Goal: Navigation & Orientation: Find specific page/section

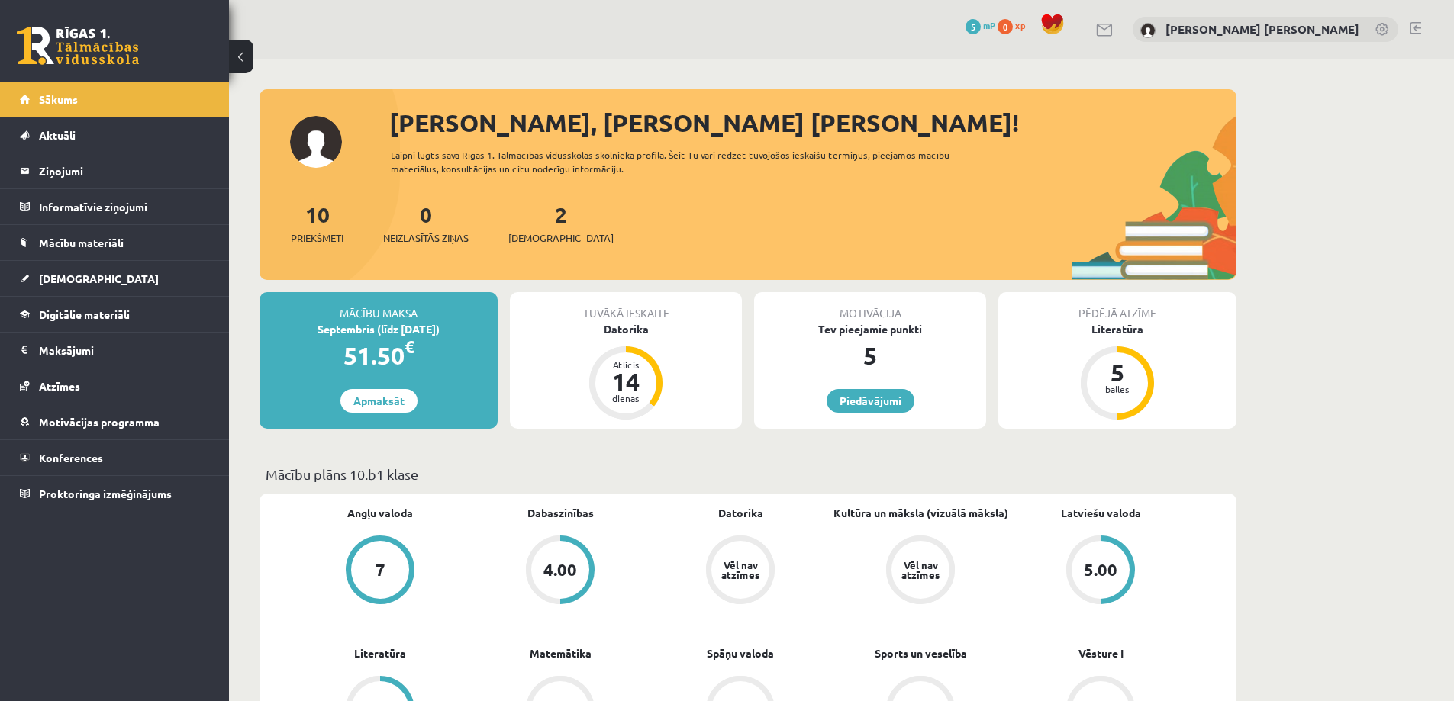
drag, startPoint x: 568, startPoint y: 234, endPoint x: 722, endPoint y: 218, distance: 155.0
click at [721, 220] on div "10 Priekšmeti 0 Neizlasītās ziņas 2 Ieskaites" at bounding box center [747, 239] width 977 height 82
click at [701, 213] on div "10 Priekšmeti 0 Neizlasītās ziņas 2 Ieskaites" at bounding box center [747, 239] width 977 height 82
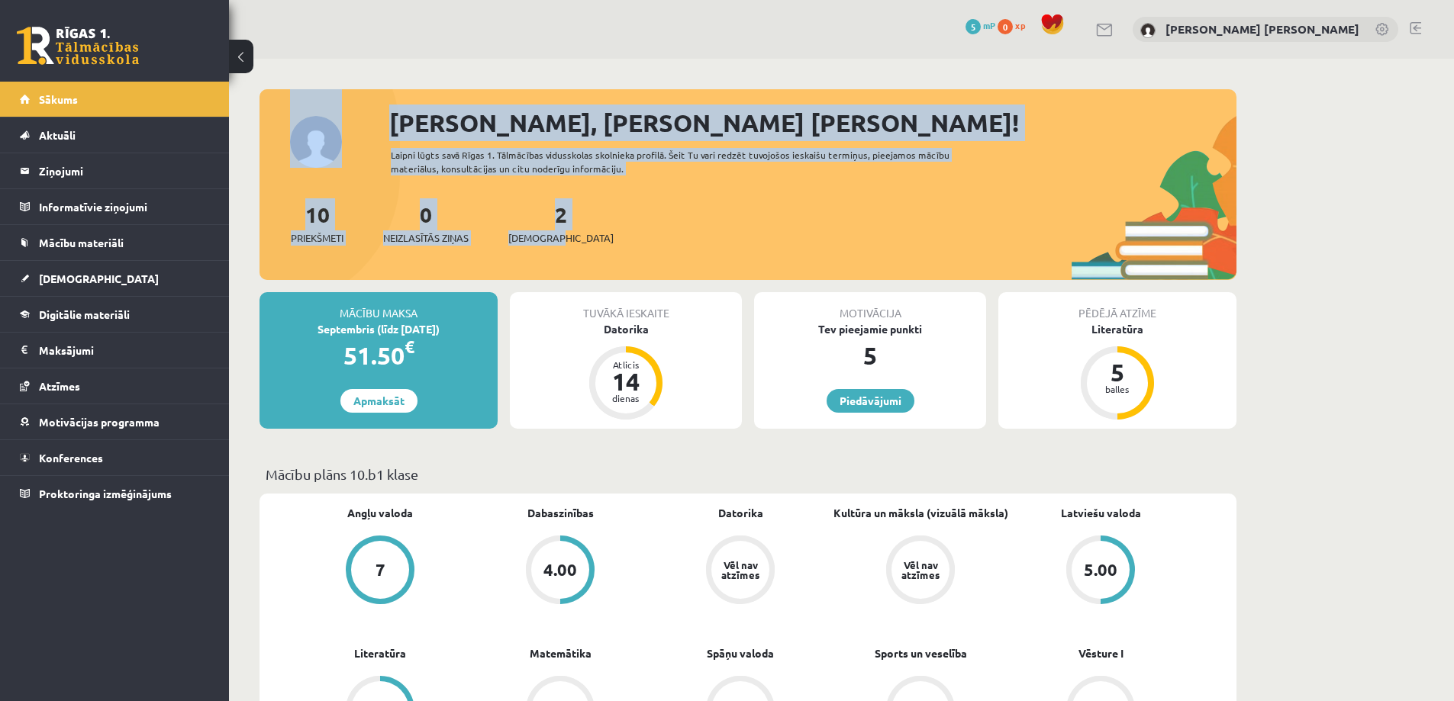
drag, startPoint x: 789, startPoint y: 258, endPoint x: 266, endPoint y: 73, distance: 554.4
drag, startPoint x: 478, startPoint y: 123, endPoint x: 466, endPoint y: 137, distance: 17.9
click at [478, 124] on div "[PERSON_NAME], [PERSON_NAME] [PERSON_NAME]!" at bounding box center [812, 123] width 847 height 37
click at [394, 119] on div "[PERSON_NAME], [PERSON_NAME] [PERSON_NAME]!" at bounding box center [812, 123] width 847 height 37
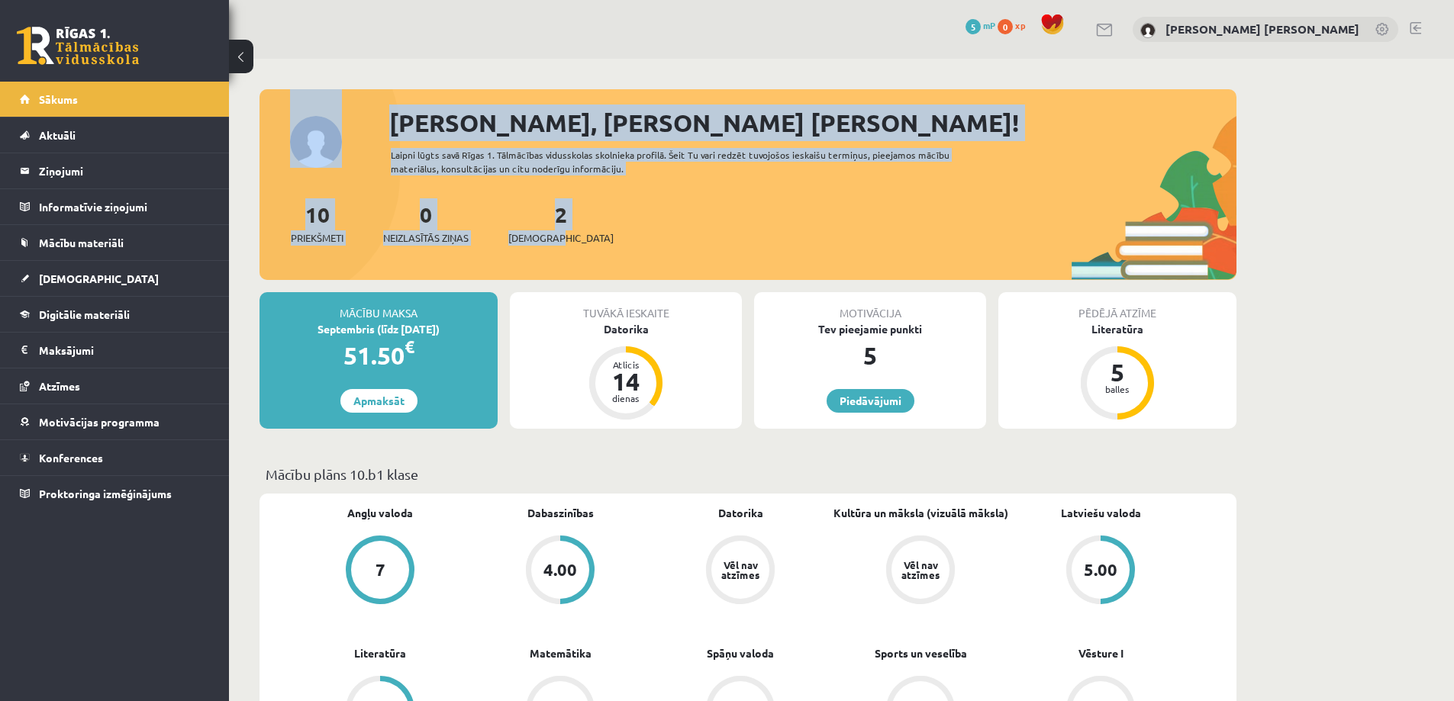
click at [395, 123] on div "[PERSON_NAME], [PERSON_NAME] [PERSON_NAME]!" at bounding box center [812, 123] width 847 height 37
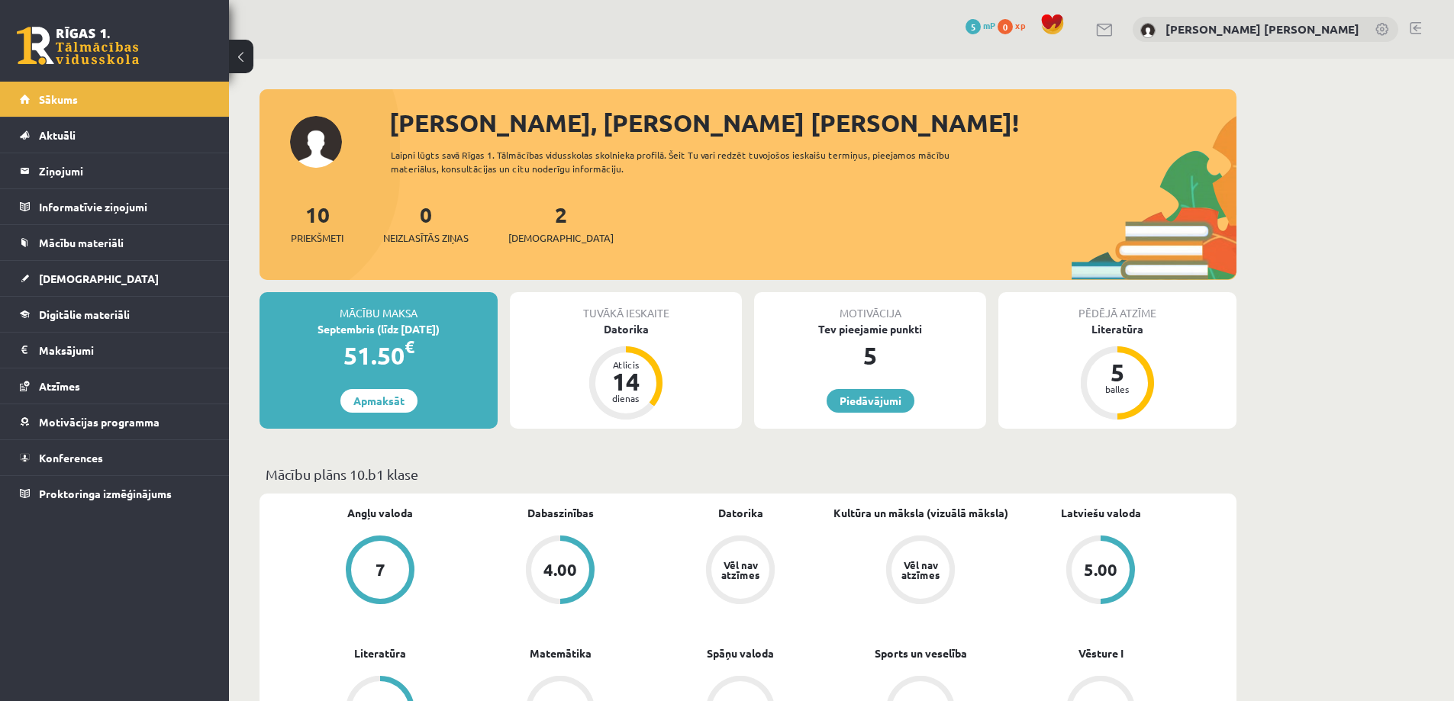
click at [390, 119] on div "[PERSON_NAME], [PERSON_NAME] [PERSON_NAME]!" at bounding box center [812, 123] width 847 height 37
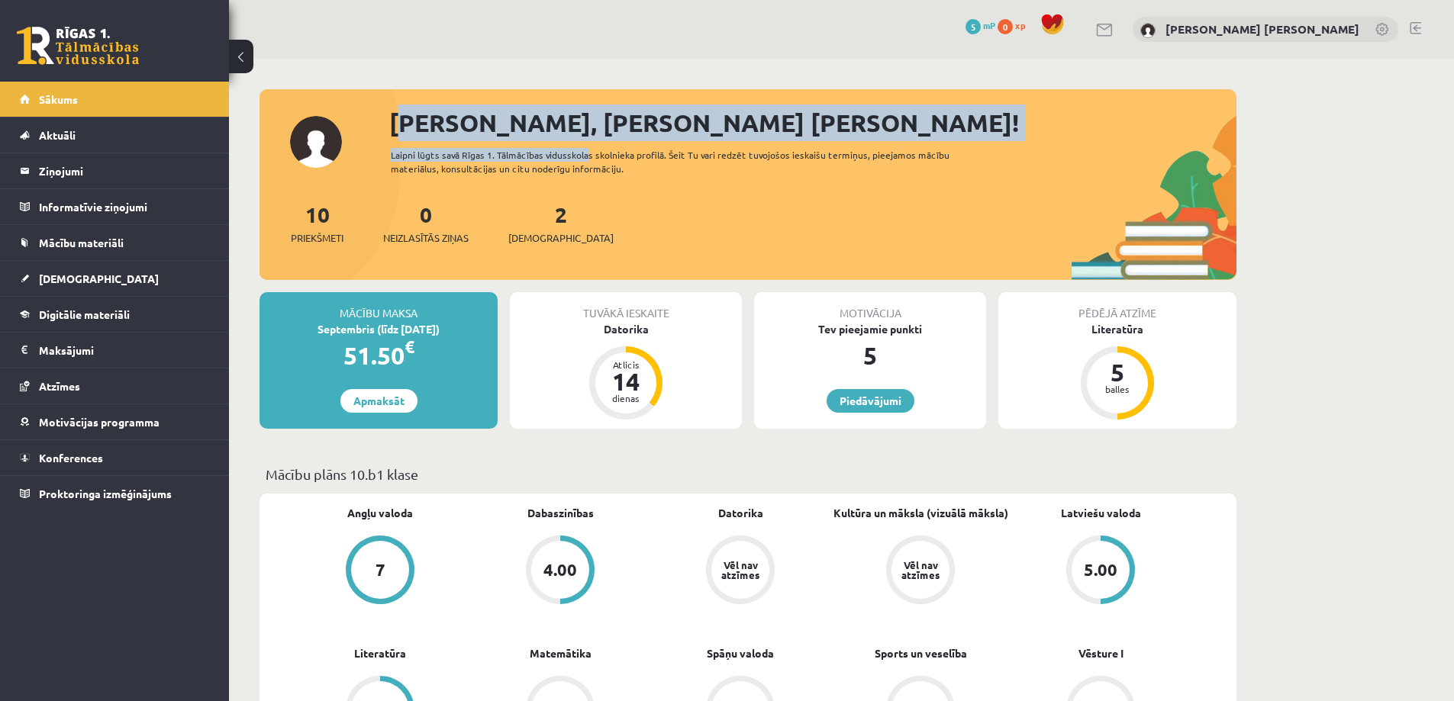
drag, startPoint x: 382, startPoint y: 113, endPoint x: 595, endPoint y: 148, distance: 216.5
click at [581, 143] on div "Sveiks, Frančesko Pio! Laipni lūgts savā Rīgas 1. Tālmācības vidusskolas skolni…" at bounding box center [747, 193] width 977 height 176
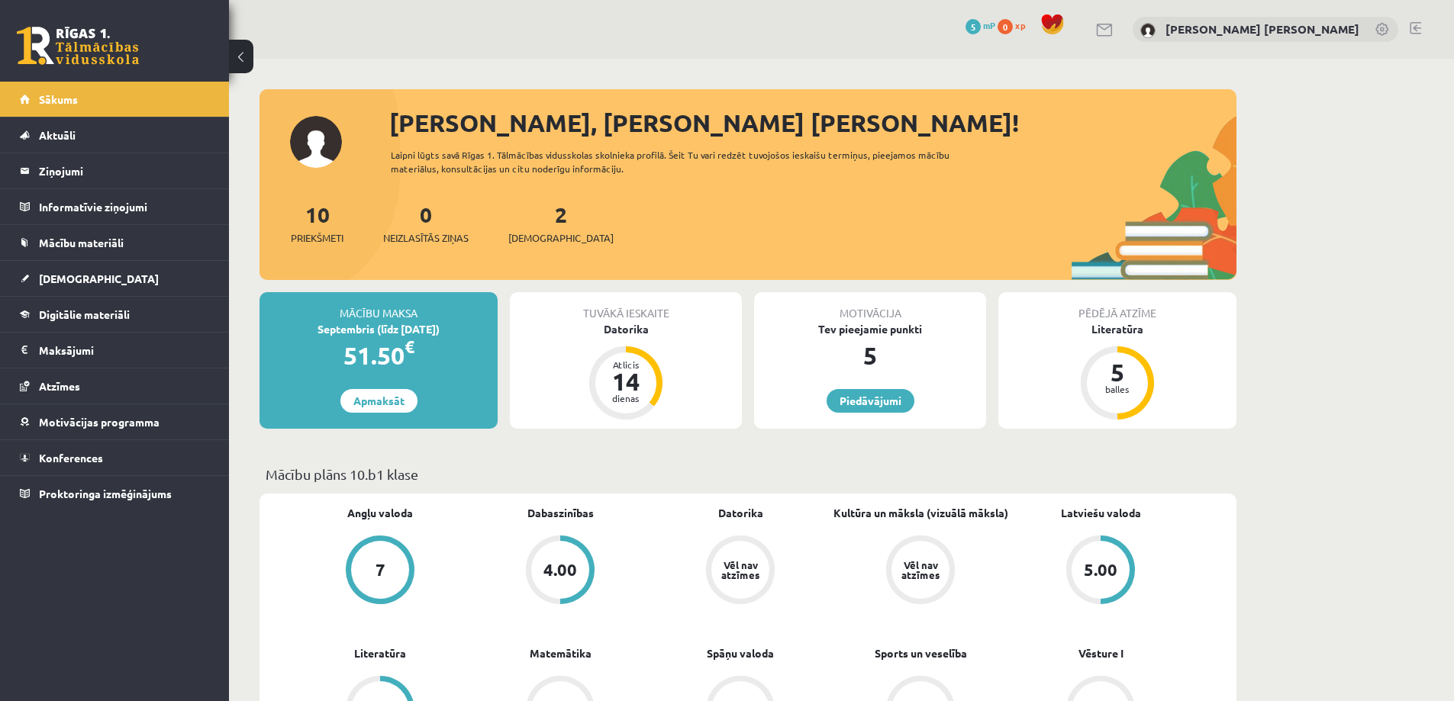
drag, startPoint x: 633, startPoint y: 153, endPoint x: 619, endPoint y: 158, distance: 14.7
click at [631, 153] on div "Laipni lūgts savā Rīgas 1. Tālmācības vidusskolas skolnieka profilā. Šeit Tu va…" at bounding box center [684, 161] width 586 height 27
click at [699, 163] on div "Laipni lūgts savā Rīgas 1. Tālmācības vidusskolas skolnieka profilā. Šeit Tu va…" at bounding box center [684, 161] width 586 height 27
drag, startPoint x: 512, startPoint y: 124, endPoint x: 479, endPoint y: 108, distance: 36.2
click at [477, 107] on div "Sveiks, Frančesko Pio! Laipni lūgts savā Rīgas 1. Tālmācības vidusskolas skolni…" at bounding box center [747, 193] width 977 height 176
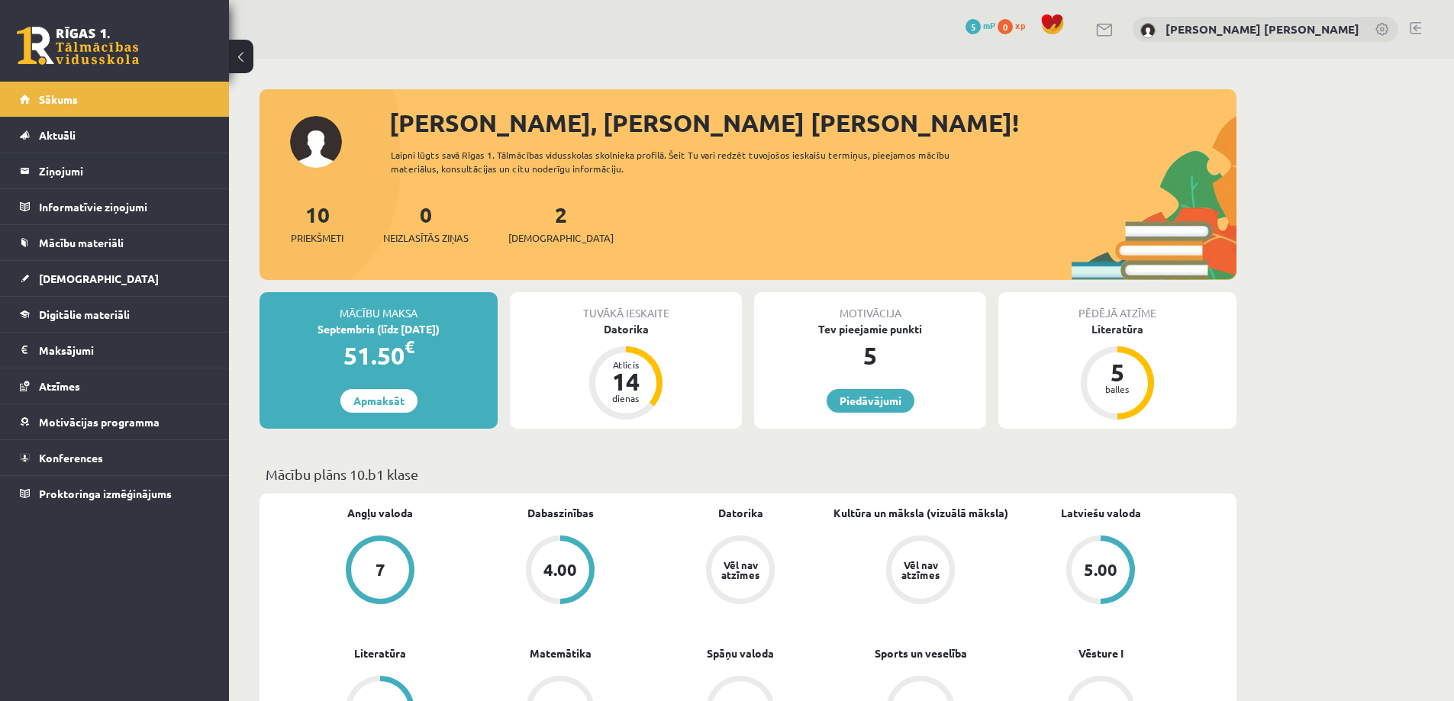
click at [490, 111] on div "[PERSON_NAME], [PERSON_NAME] [PERSON_NAME]!" at bounding box center [812, 123] width 847 height 37
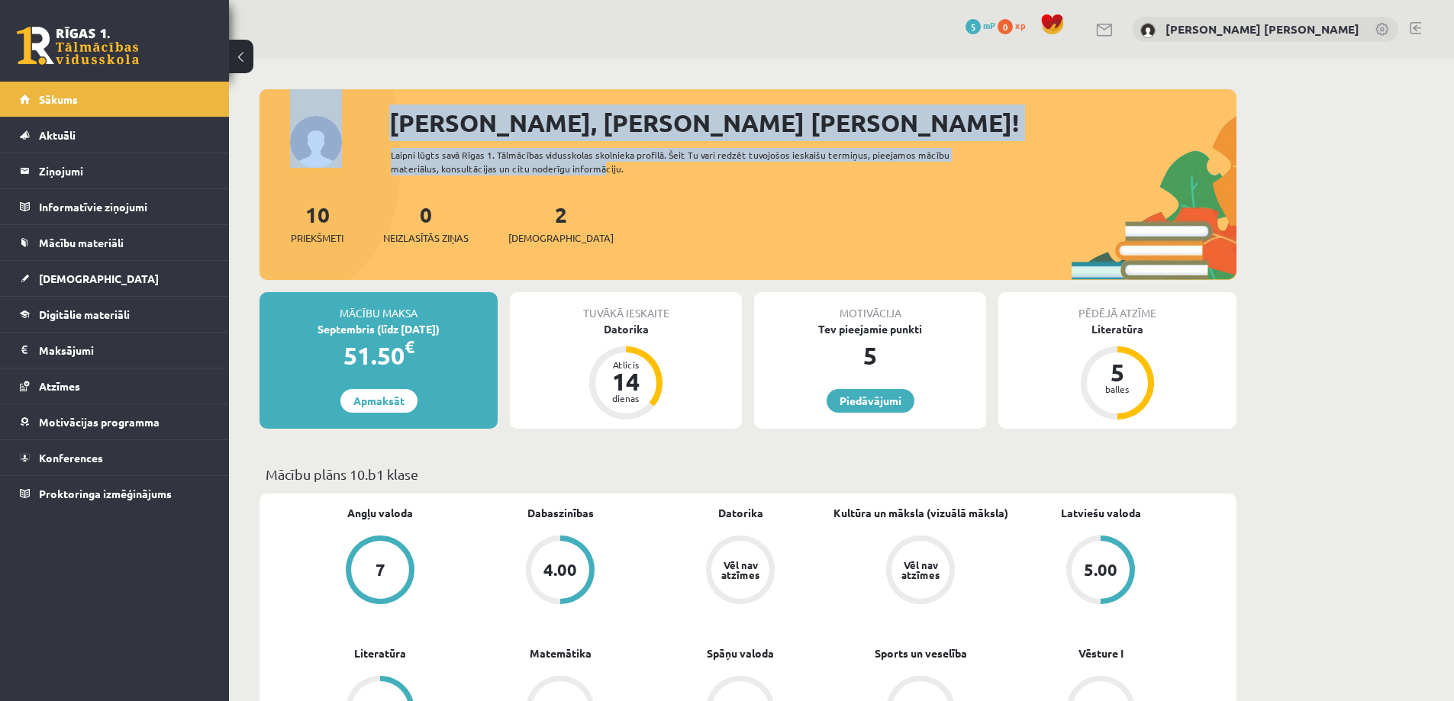
drag, startPoint x: 439, startPoint y: 118, endPoint x: 594, endPoint y: 172, distance: 164.1
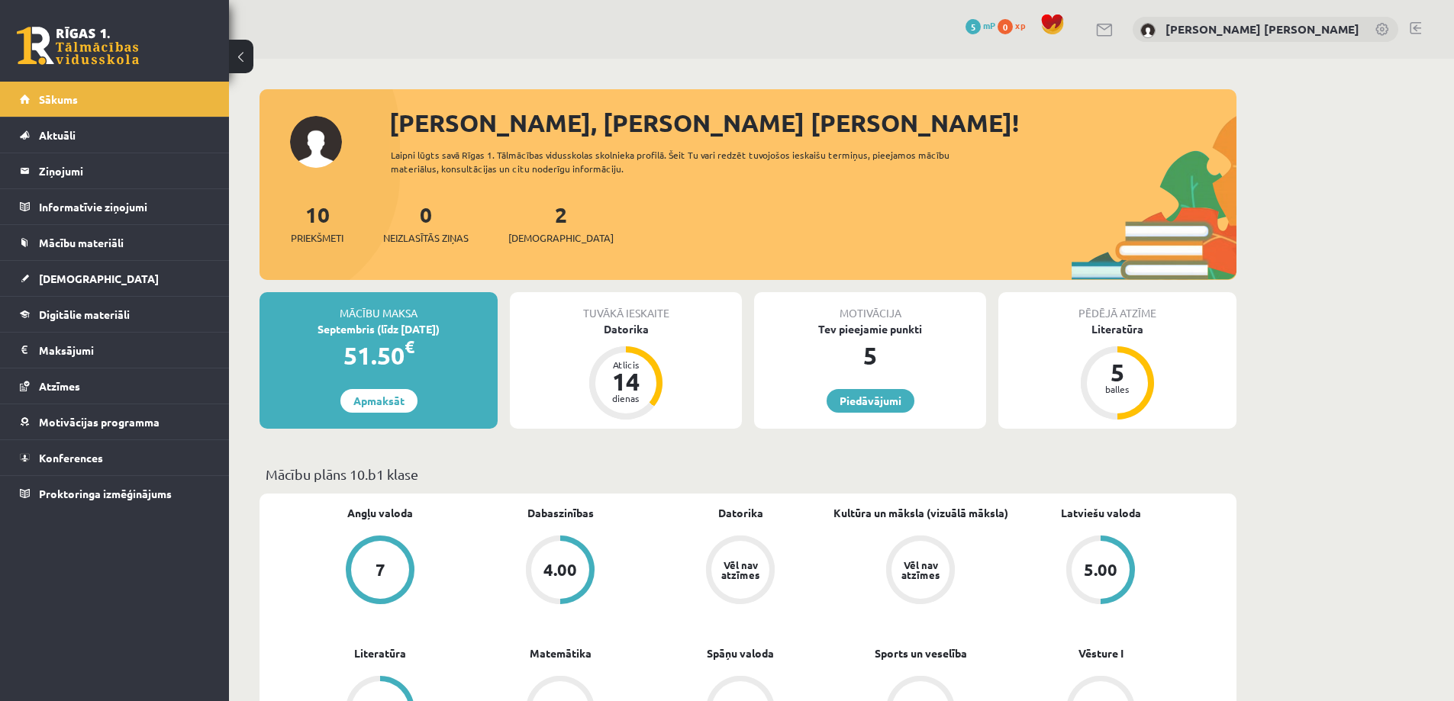
click at [597, 172] on div "Laipni lūgts savā Rīgas 1. Tālmācības vidusskolas skolnieka profilā. Šeit Tu va…" at bounding box center [684, 161] width 586 height 27
drag, startPoint x: 633, startPoint y: 176, endPoint x: 365, endPoint y: 108, distance: 276.1
click at [365, 108] on div "Sveiks, Frančesko Pio! Laipni lūgts savā Rīgas 1. Tālmācības vidusskolas skolni…" at bounding box center [747, 193] width 977 height 176
click at [430, 111] on div "[PERSON_NAME], [PERSON_NAME] [PERSON_NAME]!" at bounding box center [812, 123] width 847 height 37
drag, startPoint x: 387, startPoint y: 113, endPoint x: 673, endPoint y: 195, distance: 297.6
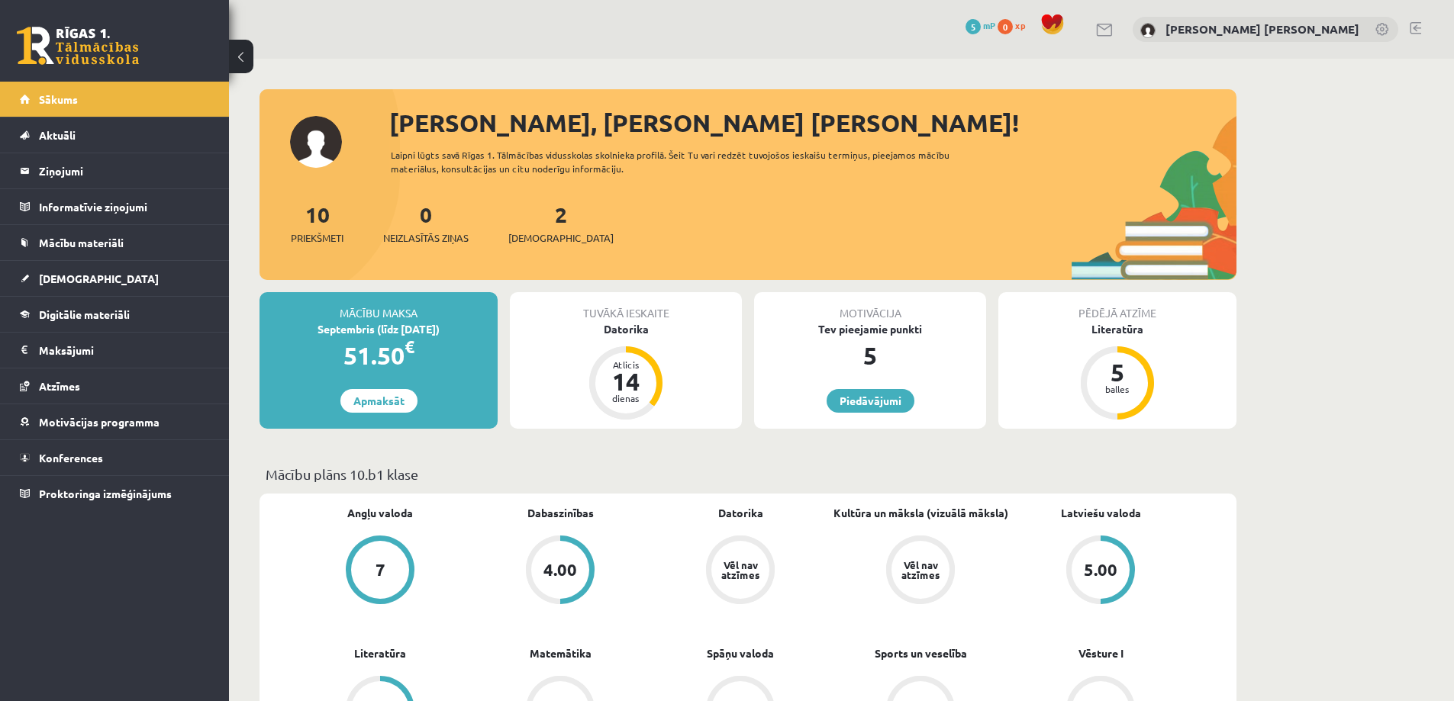
click at [673, 195] on div "Sveiks, Frančesko Pio! Laipni lūgts savā Rīgas 1. Tālmācības vidusskolas skolni…" at bounding box center [747, 193] width 977 height 176
drag, startPoint x: 643, startPoint y: 167, endPoint x: 621, endPoint y: 185, distance: 28.1
click at [642, 168] on div "Laipni lūgts savā Rīgas 1. Tālmācības vidusskolas skolnieka profilā. Šeit Tu va…" at bounding box center [684, 161] width 586 height 27
click at [1064, 25] on span at bounding box center [1052, 24] width 23 height 23
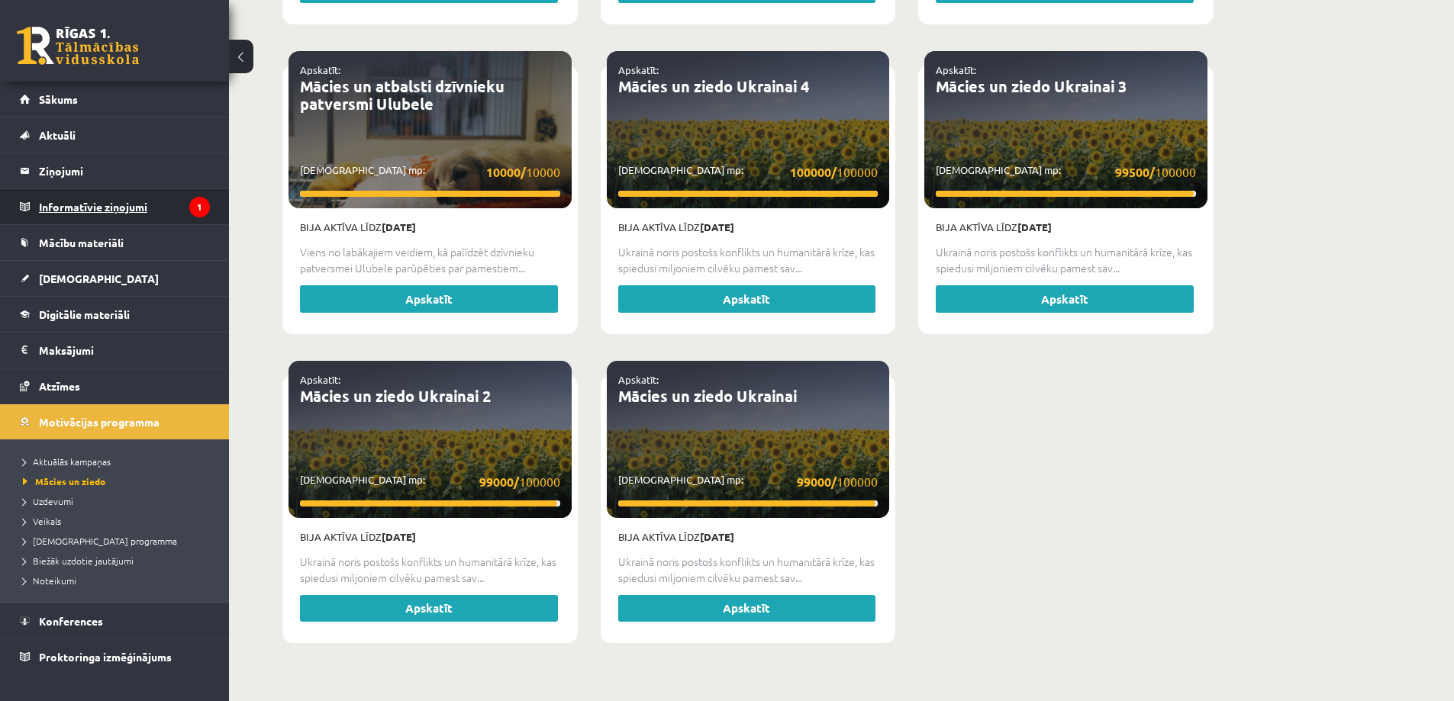
scroll to position [1590, 0]
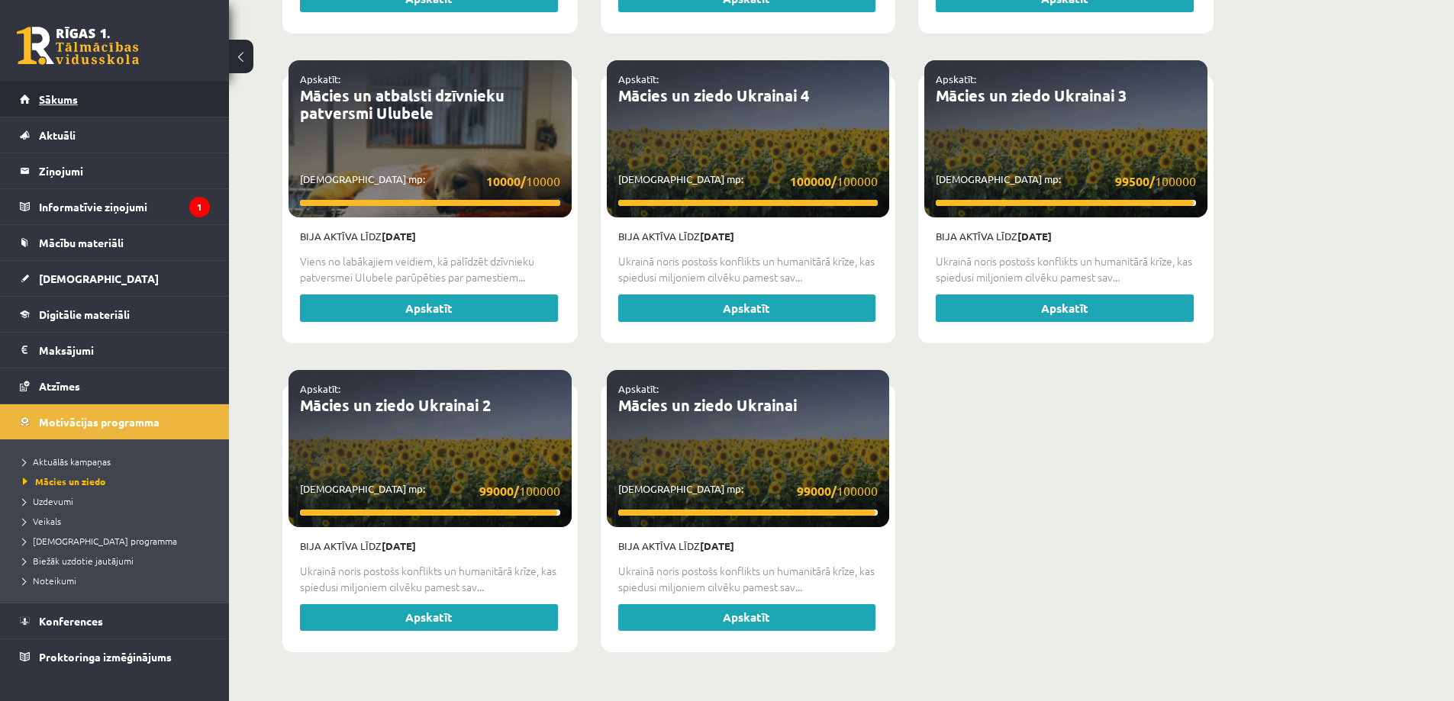
click at [101, 107] on link "Sākums" at bounding box center [115, 99] width 190 height 35
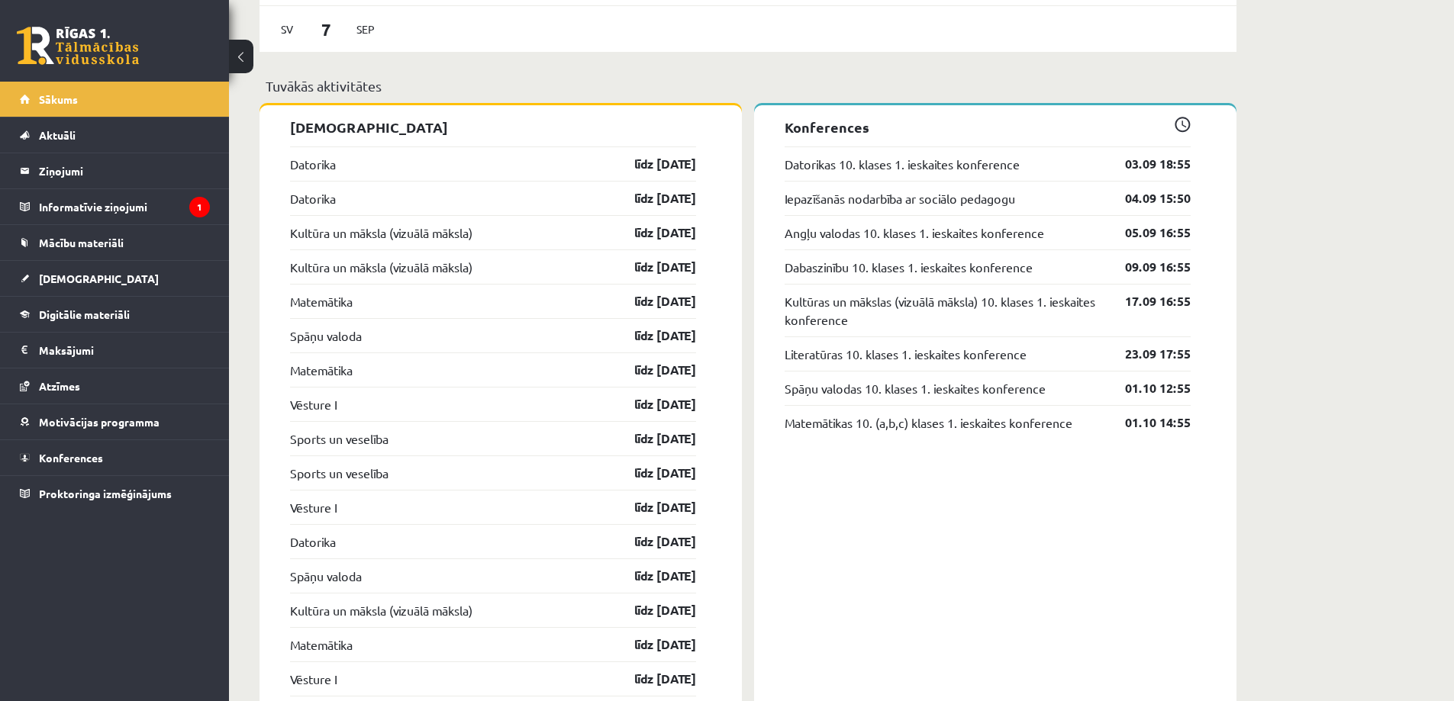
scroll to position [1297, 0]
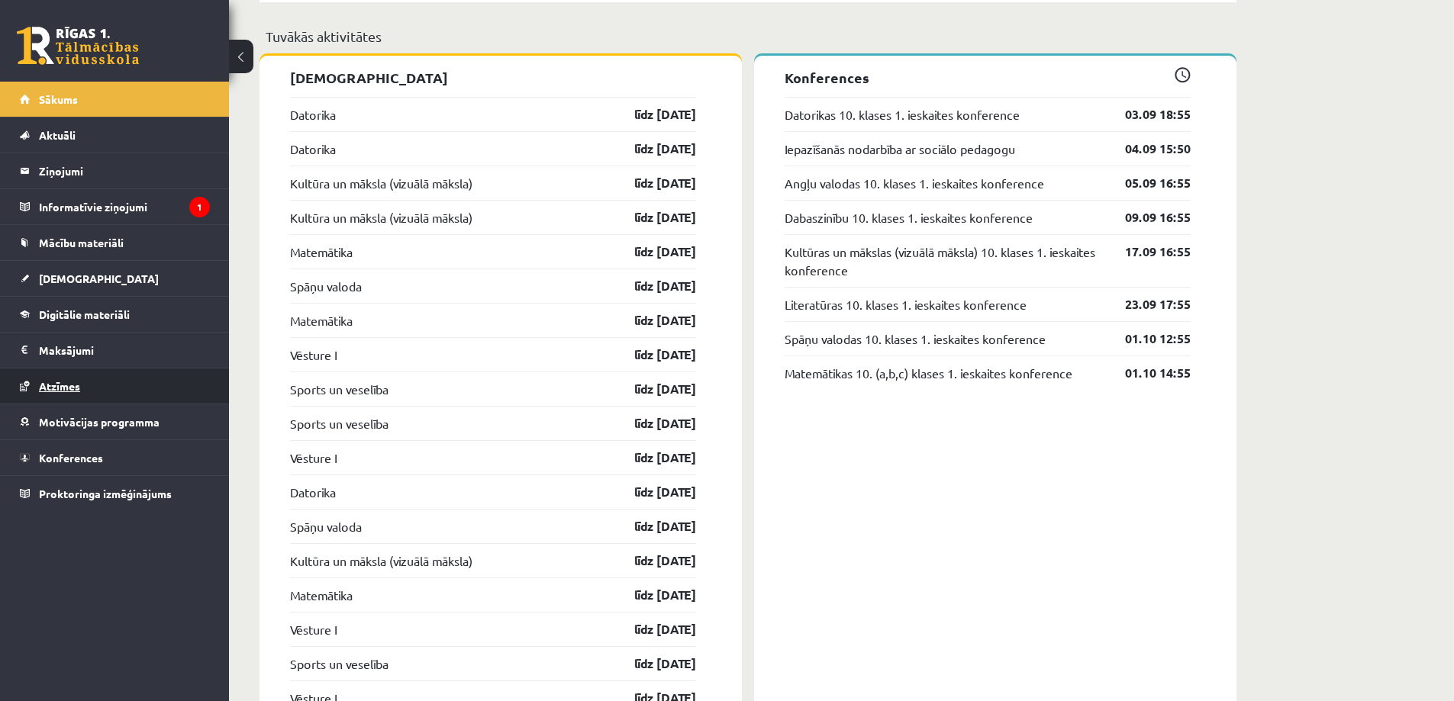
click at [47, 385] on span "Atzīmes" at bounding box center [59, 386] width 41 height 14
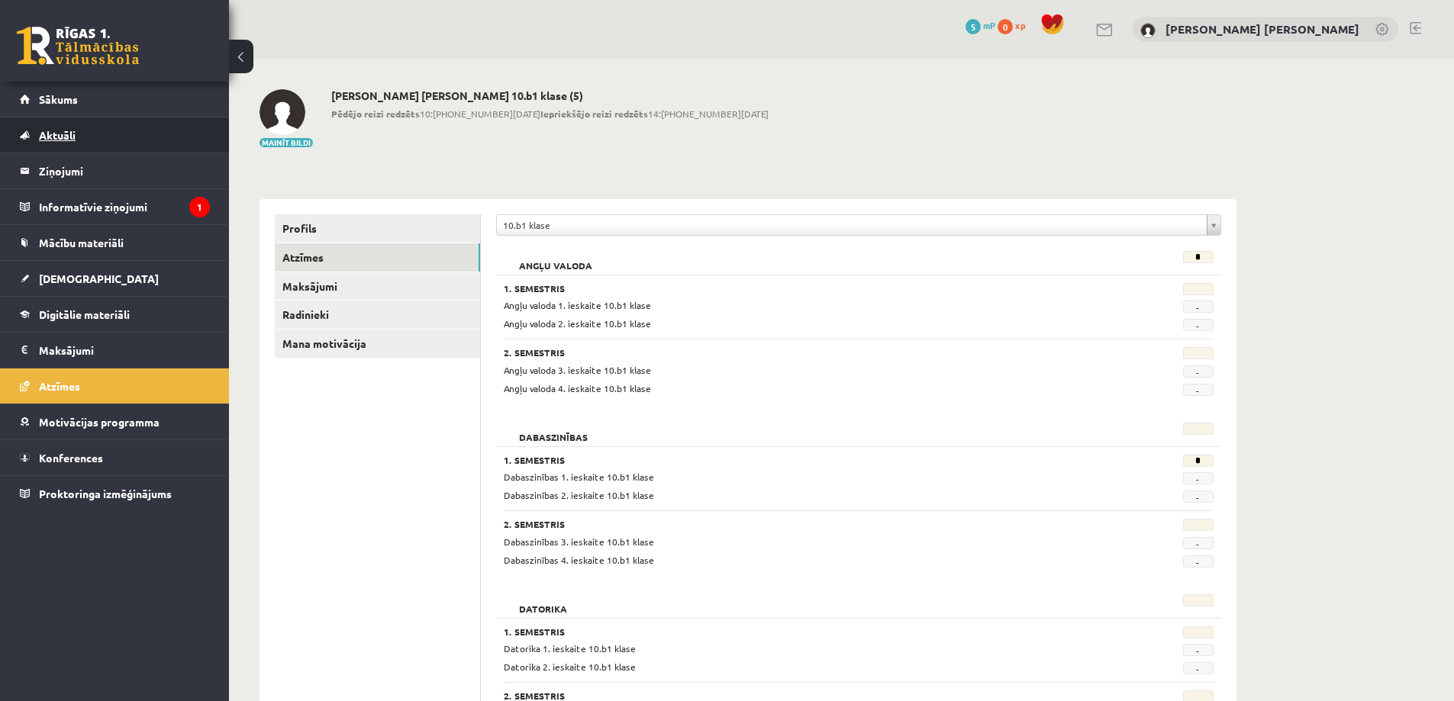
click at [52, 137] on span "Aktuāli" at bounding box center [57, 135] width 37 height 14
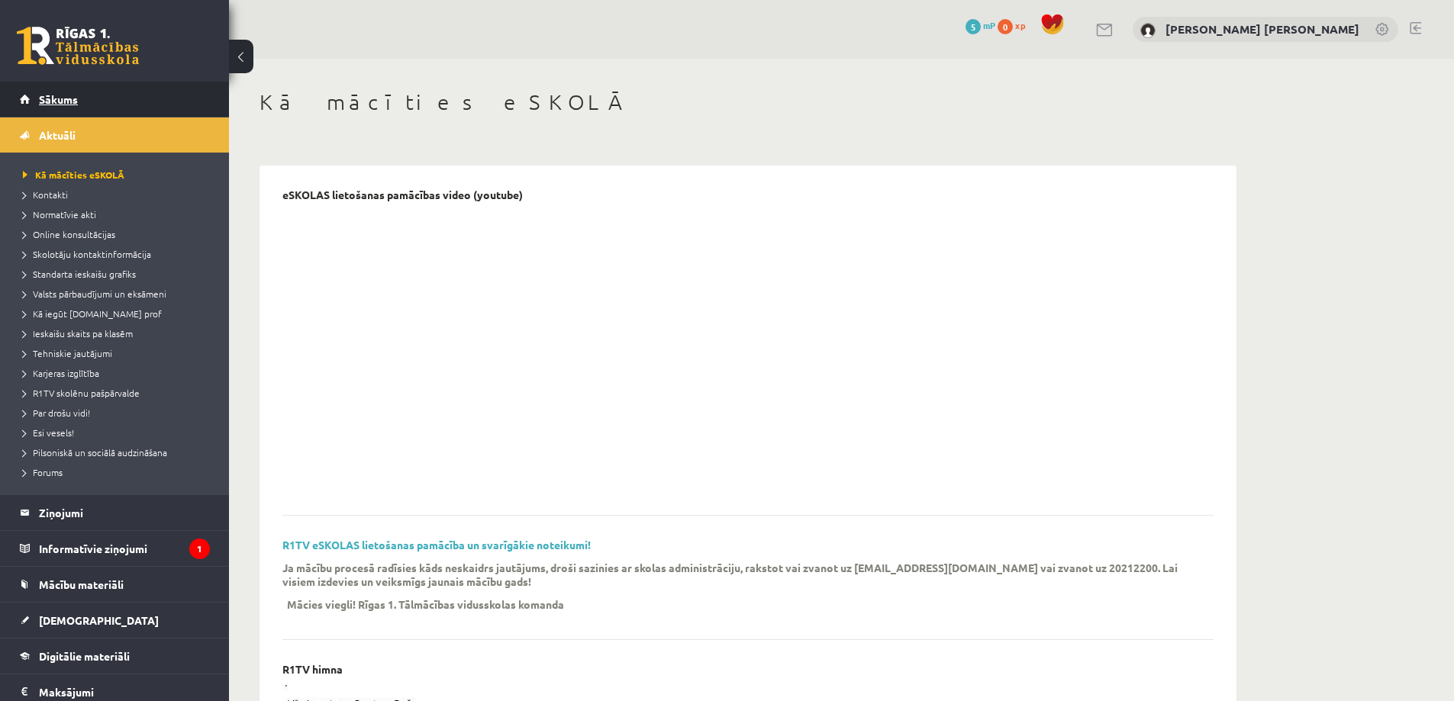
click at [65, 103] on span "Sākums" at bounding box center [58, 99] width 39 height 14
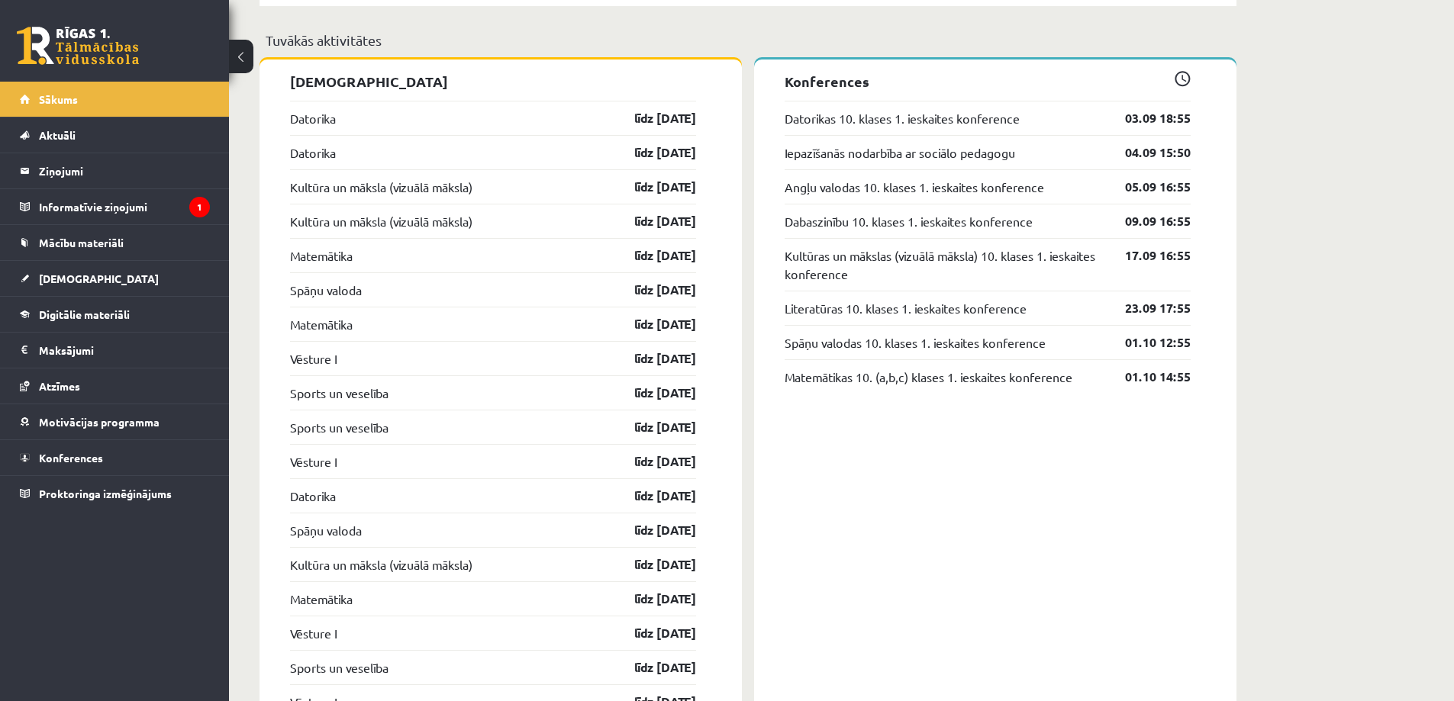
scroll to position [1297, 0]
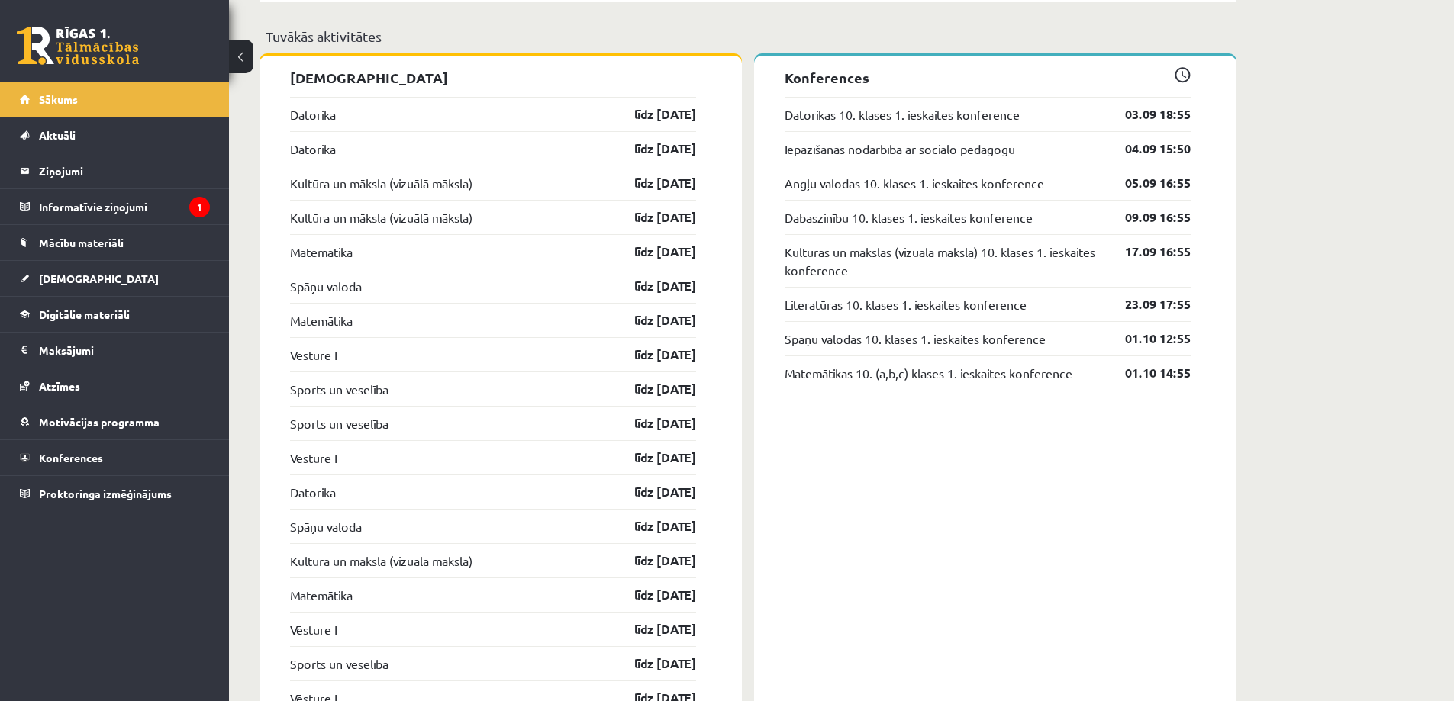
click at [130, 665] on div "0 Dāvanas 5 mP 0 xp [PERSON_NAME] [PERSON_NAME] Sākums Aktuāli Kā mācīties eSKO…" at bounding box center [114, 350] width 229 height 701
